Goal: Task Accomplishment & Management: Complete application form

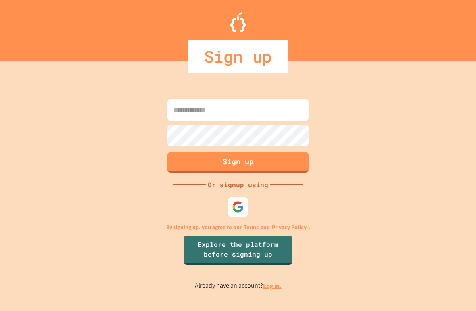
click at [172, 112] on input at bounding box center [237, 110] width 141 height 22
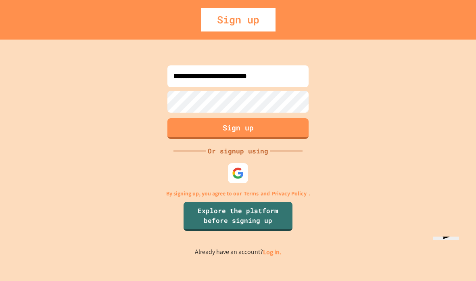
type input "**********"
